Goal: Information Seeking & Learning: Learn about a topic

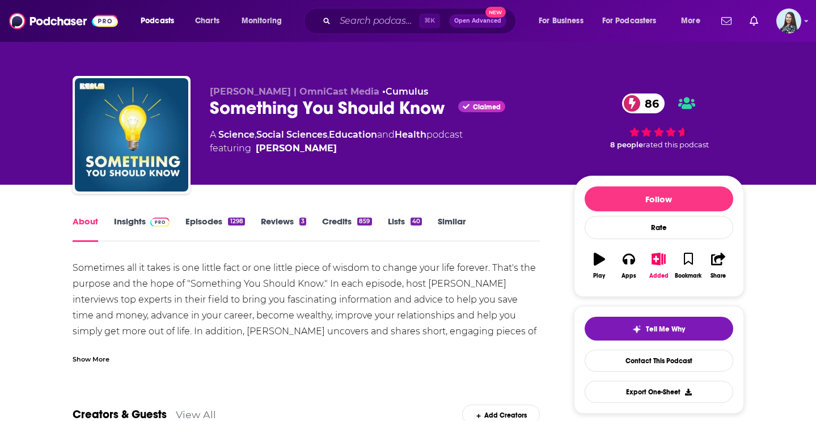
click at [139, 222] on link "Insights" at bounding box center [142, 229] width 56 height 26
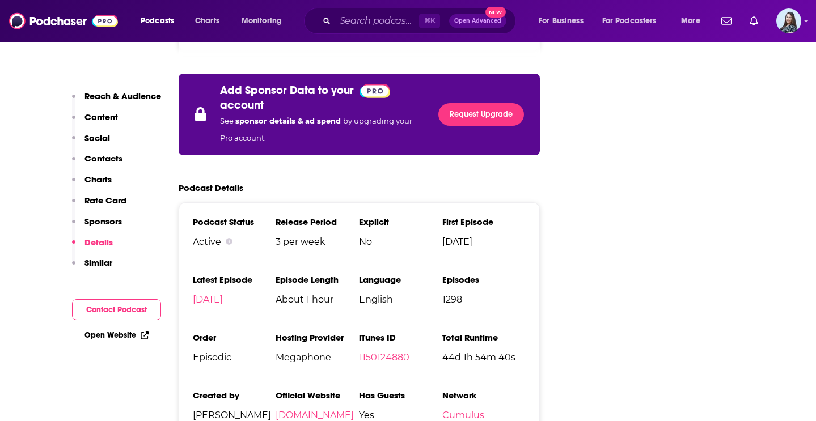
scroll to position [2132, 0]
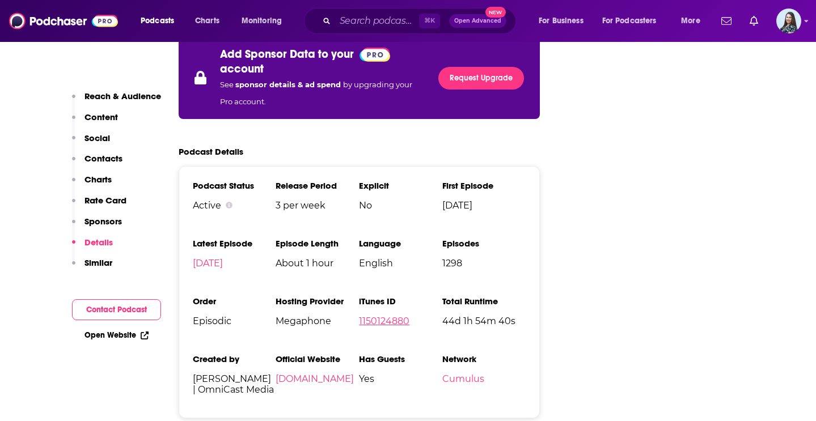
click at [396, 316] on link "1150124880" at bounding box center [384, 321] width 50 height 11
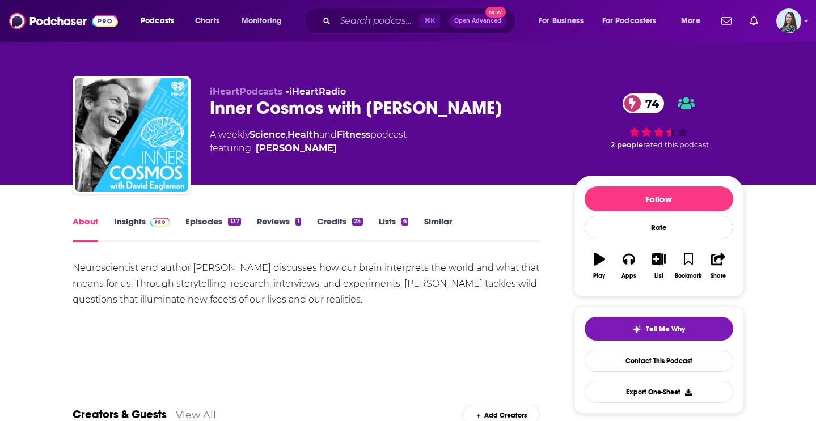
click at [130, 220] on link "Insights" at bounding box center [142, 229] width 56 height 26
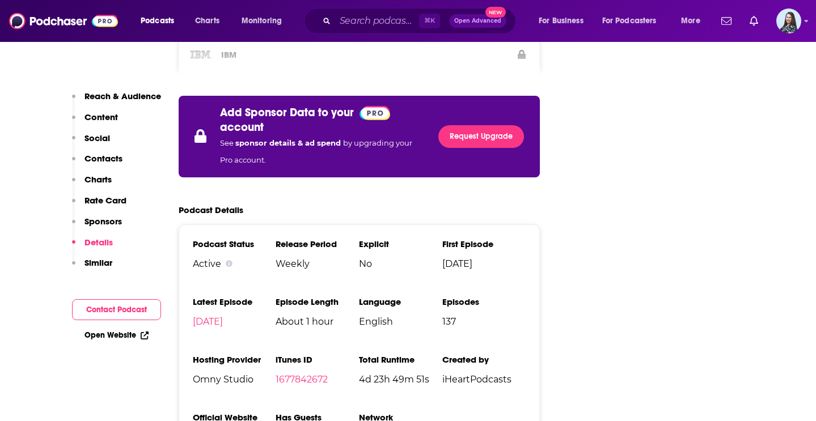
scroll to position [2126, 0]
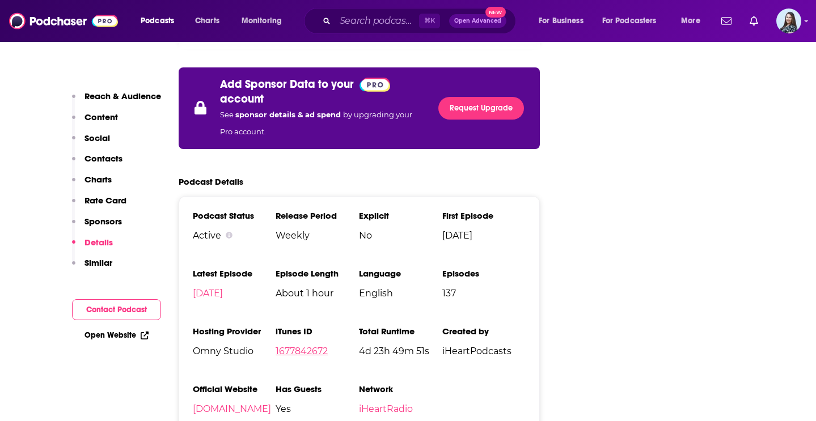
click at [296, 346] on link "1677842672" at bounding box center [302, 351] width 52 height 11
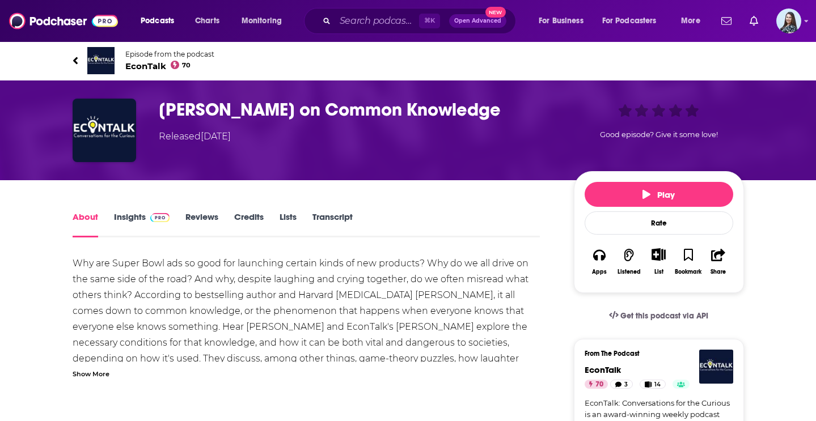
click at [124, 215] on link "Insights" at bounding box center [142, 224] width 56 height 26
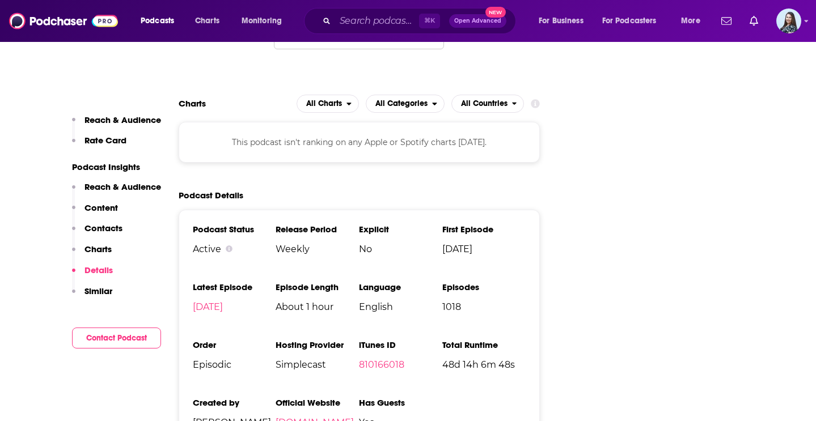
scroll to position [1523, 0]
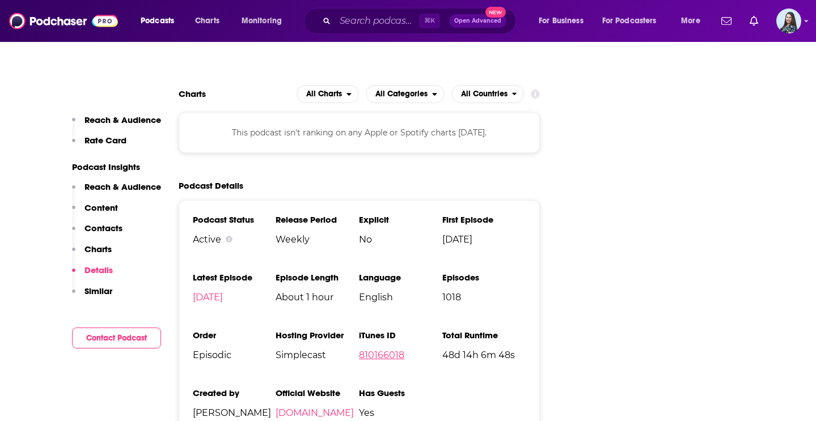
click at [383, 350] on link "810166018" at bounding box center [381, 355] width 45 height 11
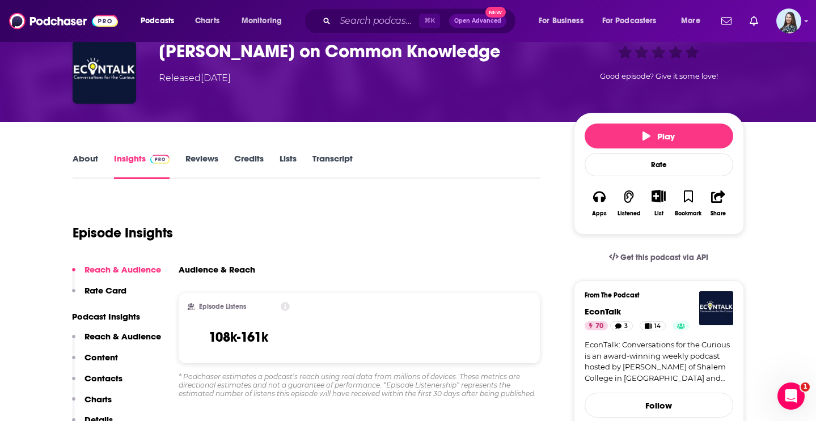
scroll to position [0, 0]
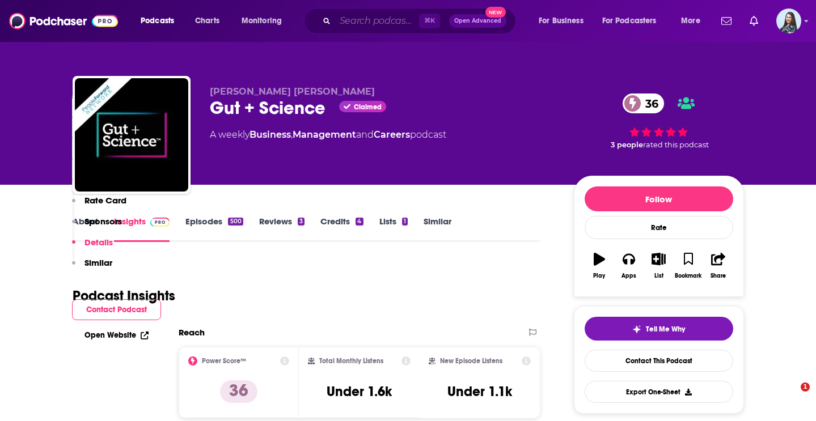
click at [348, 25] on input "Search podcasts, credits, & more..." at bounding box center [377, 21] width 84 height 18
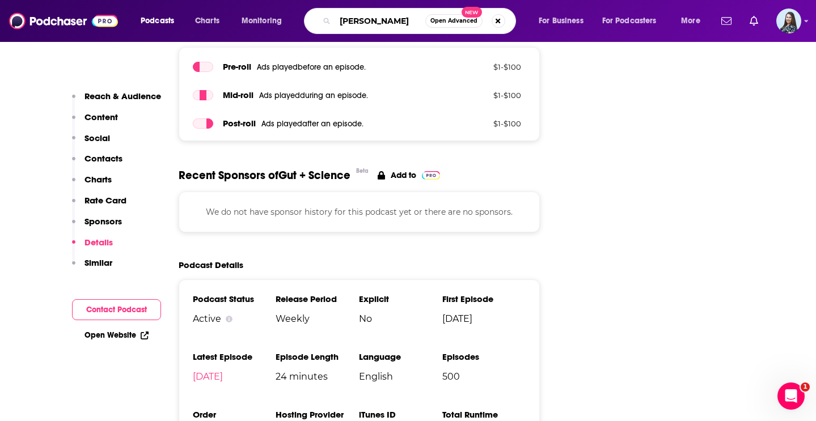
type input "[PERSON_NAME]"
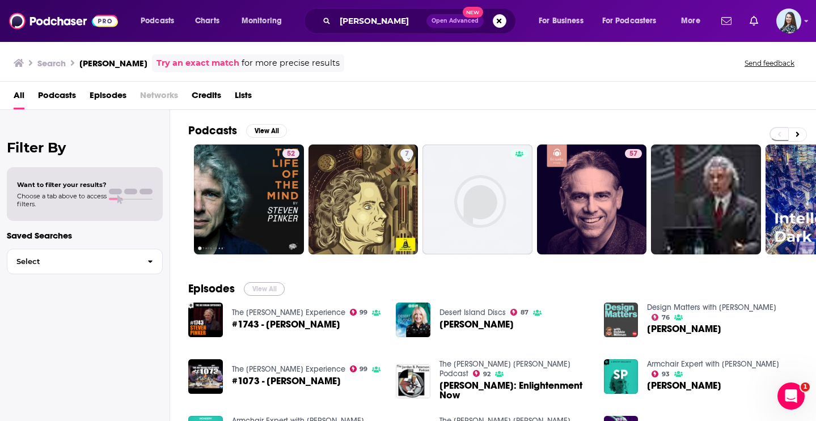
click at [270, 283] on button "View All" at bounding box center [264, 289] width 41 height 14
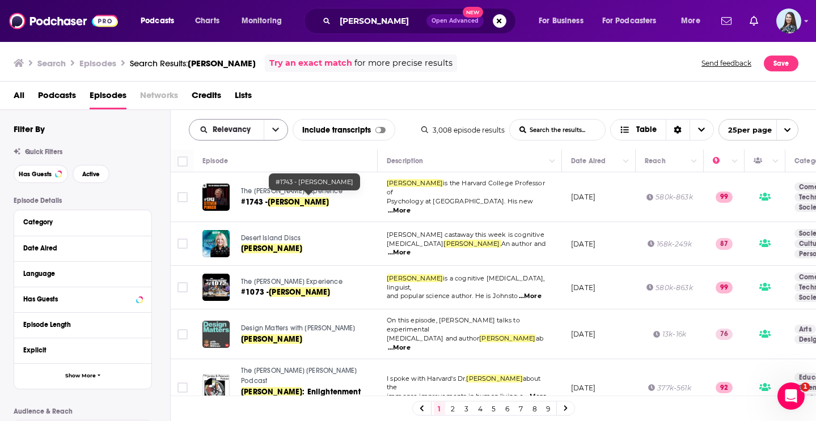
click at [273, 129] on icon "open menu" at bounding box center [275, 130] width 7 height 8
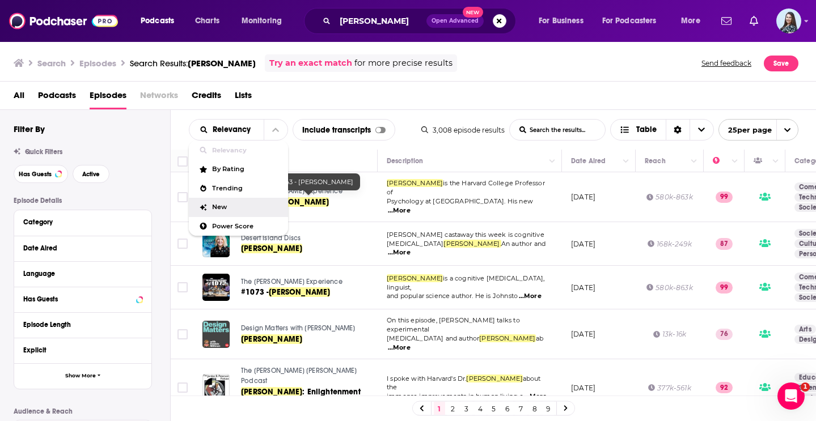
click at [239, 213] on div "New" at bounding box center [238, 207] width 99 height 19
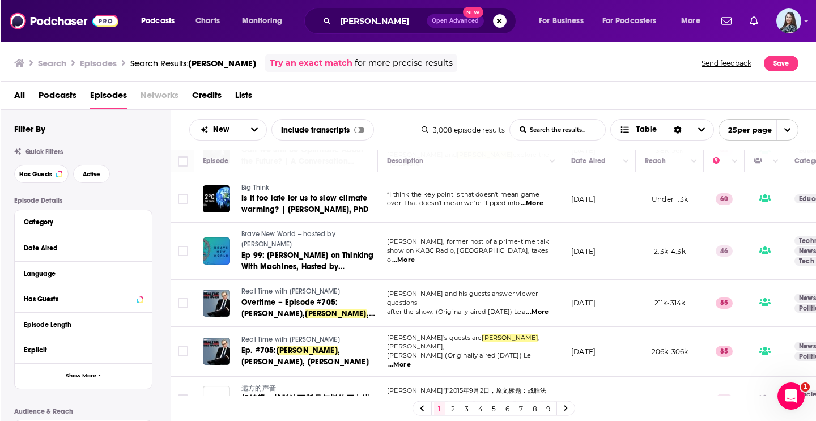
scroll to position [749, 0]
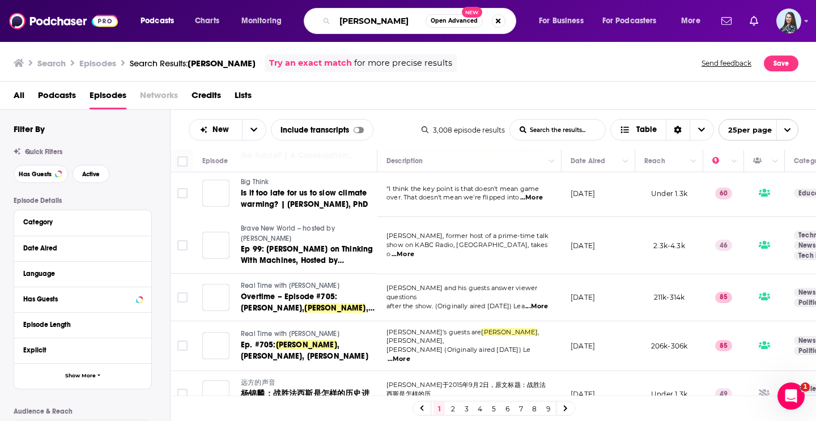
click at [403, 21] on input "[PERSON_NAME]" at bounding box center [380, 21] width 91 height 18
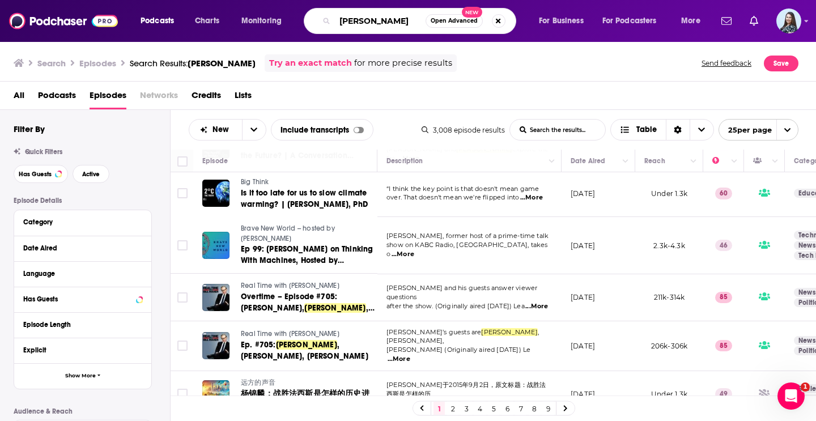
click at [403, 21] on input "[PERSON_NAME]" at bounding box center [380, 21] width 91 height 18
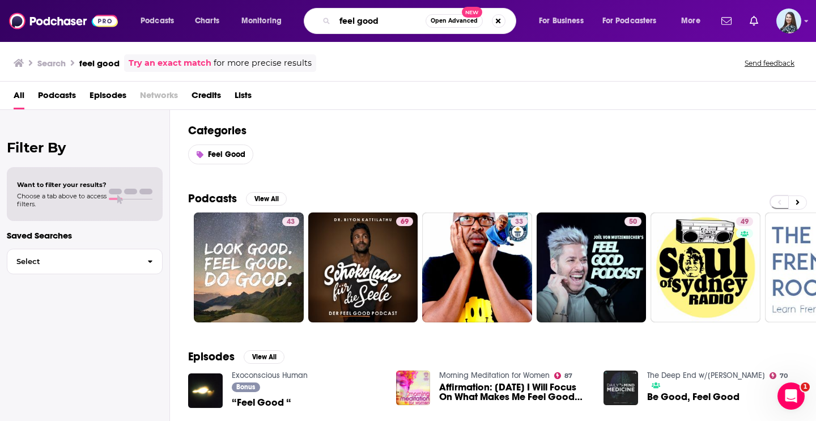
click at [386, 27] on input "feel good" at bounding box center [380, 21] width 91 height 18
click at [383, 21] on input "feel good" at bounding box center [380, 21] width 91 height 18
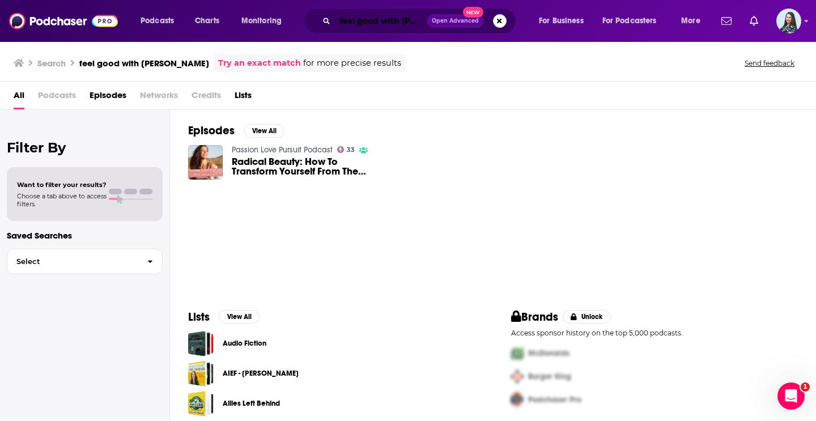
click at [379, 19] on input "feel good with [PERSON_NAME]" at bounding box center [381, 21] width 92 height 18
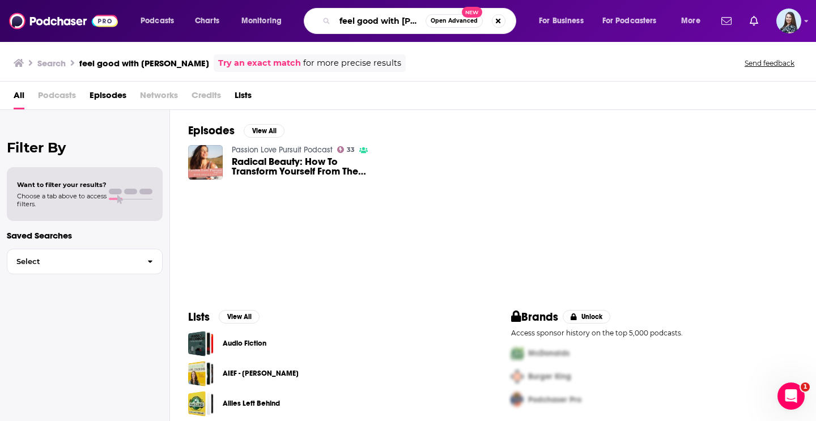
scroll to position [0, 49]
drag, startPoint x: 381, startPoint y: 19, endPoint x: 473, endPoint y: 74, distance: 107.3
click at [473, 74] on div "Podcasts Charts Monitoring feel good with [PERSON_NAME] Open Advanced New For B…" at bounding box center [408, 210] width 816 height 421
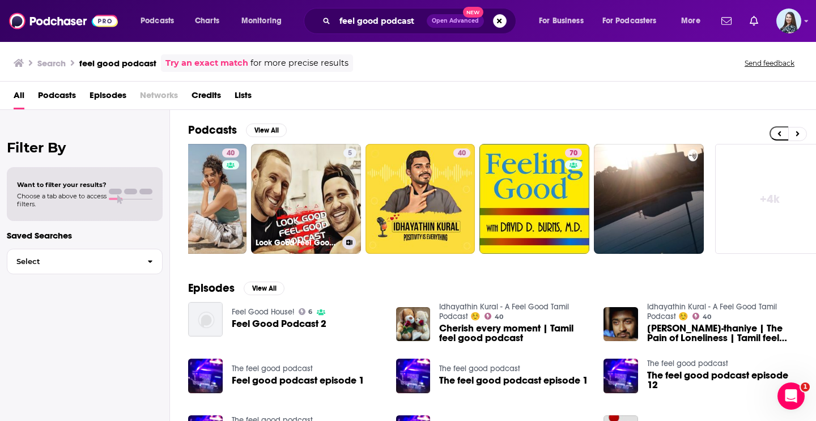
scroll to position [0, 413]
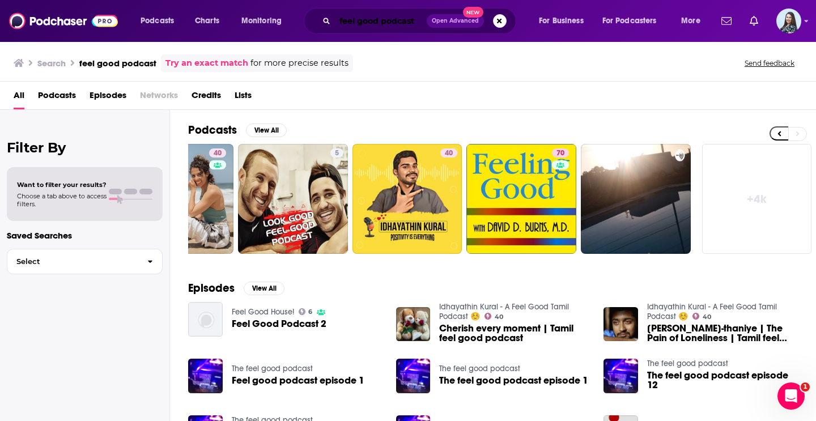
click at [366, 24] on input "feel good podcast" at bounding box center [381, 21] width 92 height 18
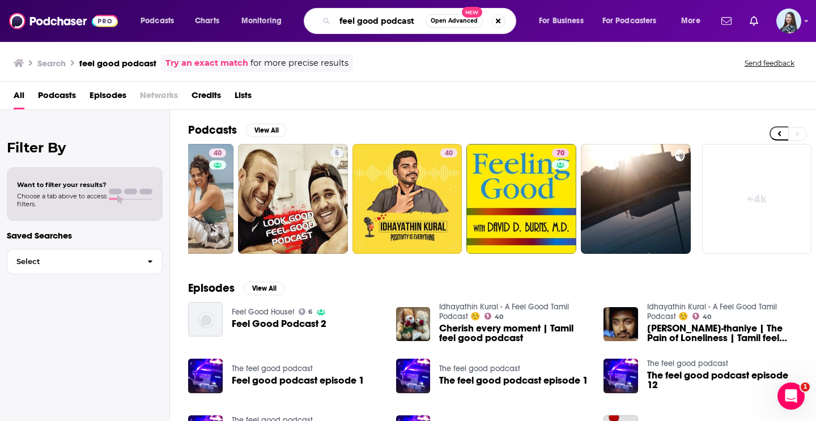
click at [366, 24] on input "feel good podcast" at bounding box center [380, 21] width 91 height 18
paste input "Feel Good Podcast with [PERSON_NAME]"
type input "Feel Good Podcast with [PERSON_NAME]"
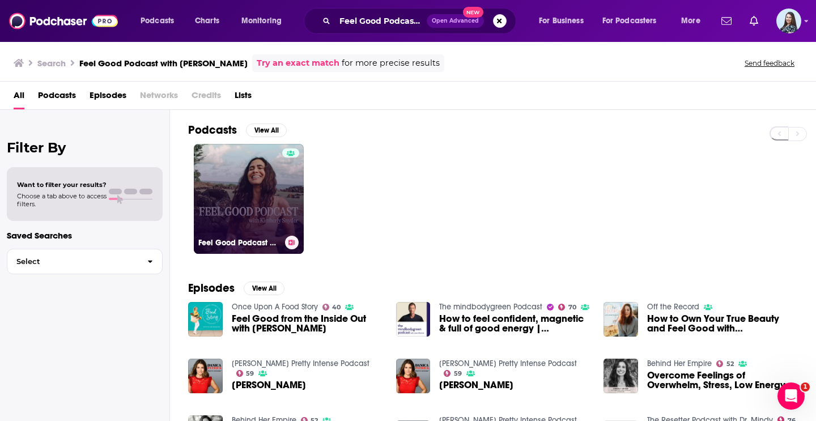
click at [259, 190] on link "Feel Good Podcast with [PERSON_NAME]" at bounding box center [249, 199] width 110 height 110
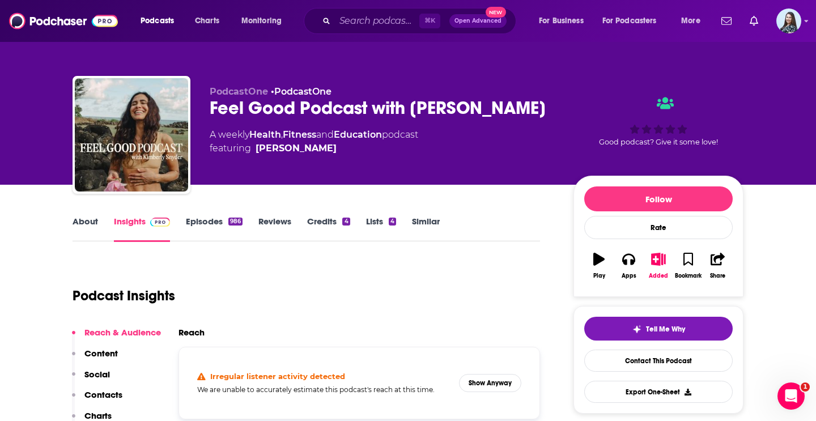
scroll to position [95, 0]
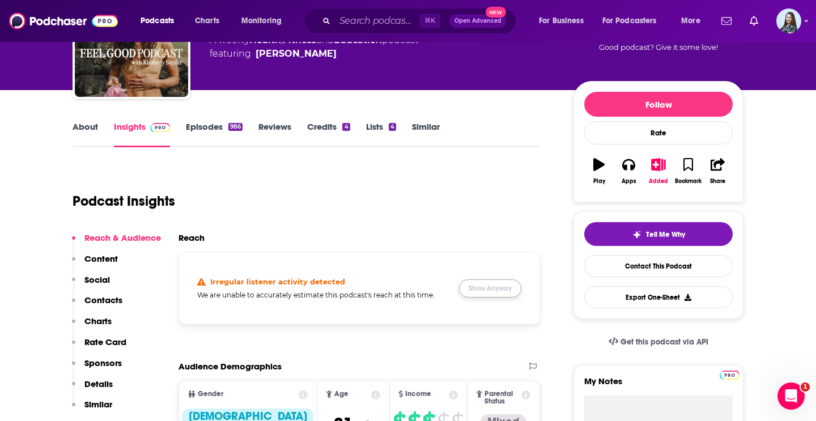
click at [489, 290] on button "Show Anyway" at bounding box center [490, 289] width 62 height 18
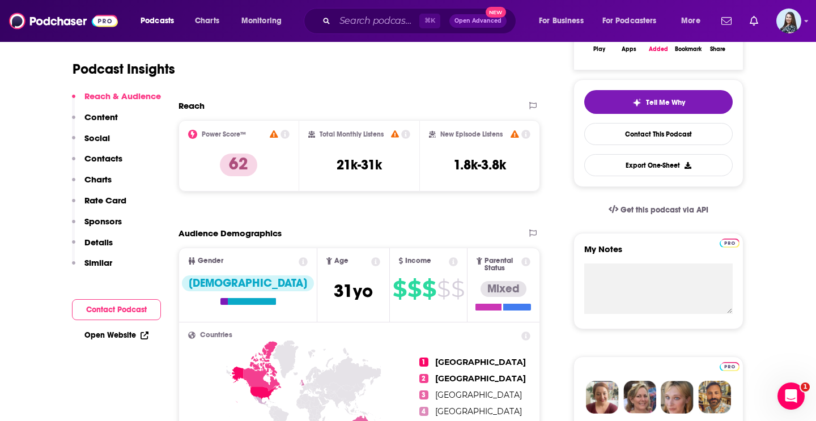
scroll to position [221, 0]
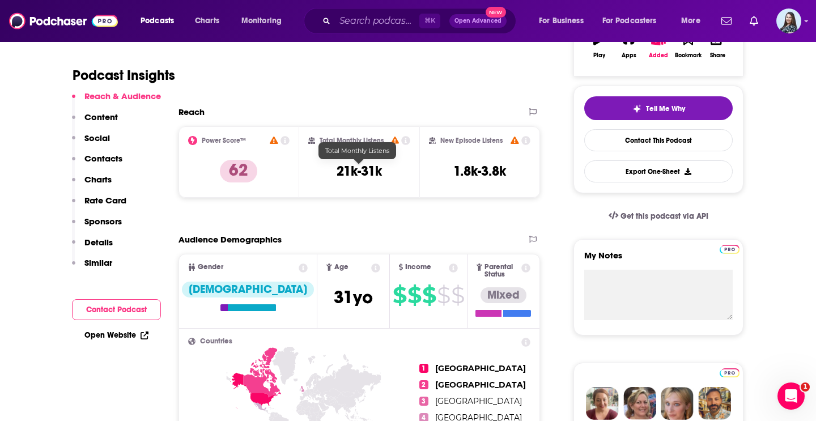
click at [363, 174] on h3 "21k-31k" at bounding box center [359, 171] width 45 height 17
copy div "21k-31k"
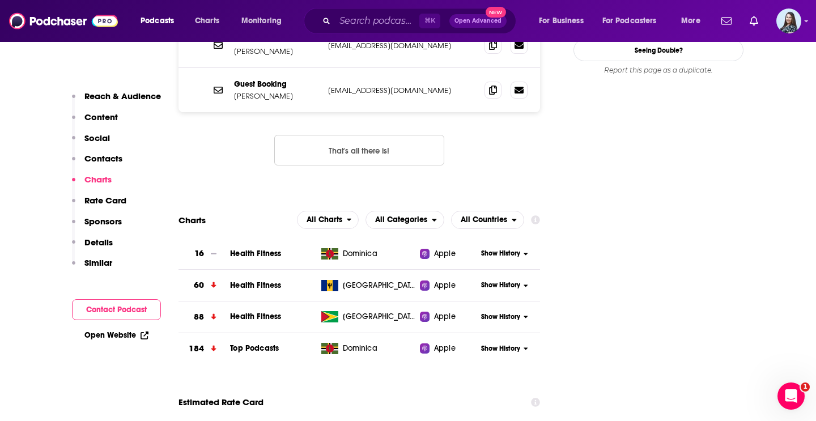
scroll to position [1306, 0]
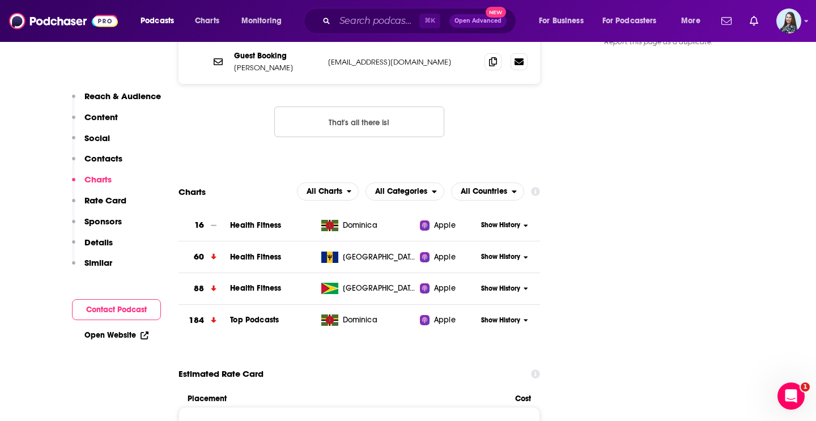
click at [366, 31] on div "⌘ K Open Advanced New" at bounding box center [410, 21] width 213 height 26
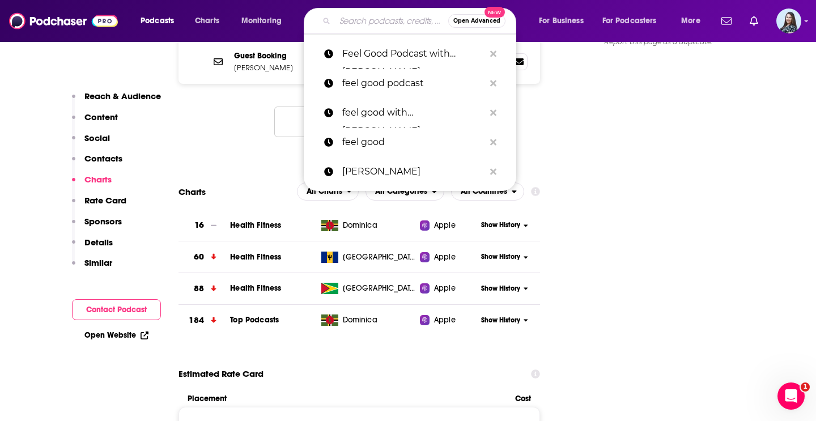
click at [357, 20] on input "Search podcasts, credits, & more..." at bounding box center [391, 21] width 113 height 18
paste input "It’s Bizzy"."
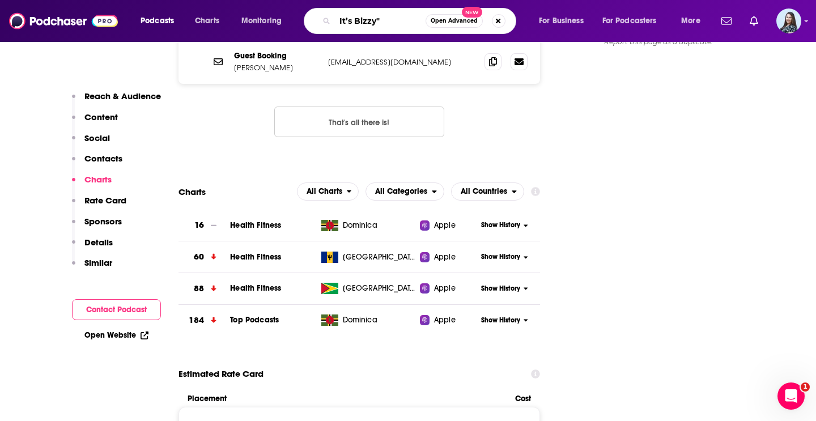
type input "It’s Bizzy"
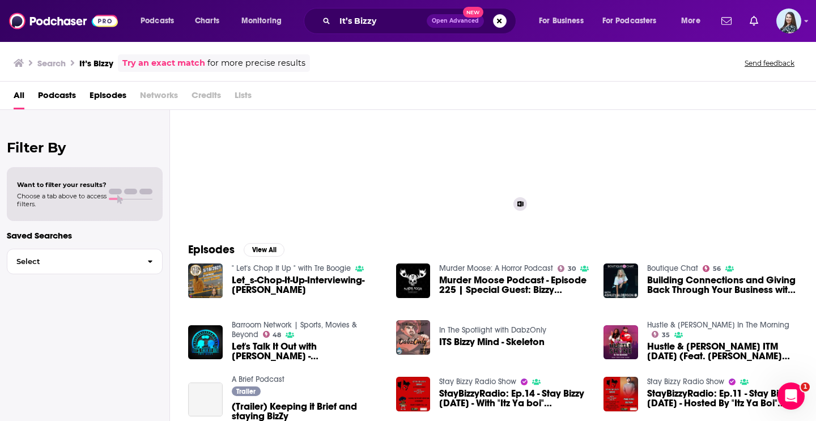
scroll to position [40, 0]
